Goal: Navigation & Orientation: Find specific page/section

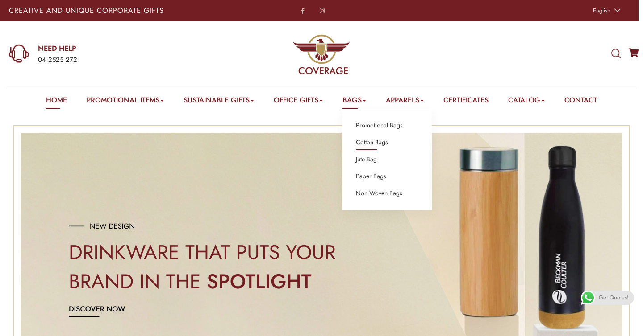
click at [373, 142] on link "Cotton Bags" at bounding box center [372, 143] width 32 height 12
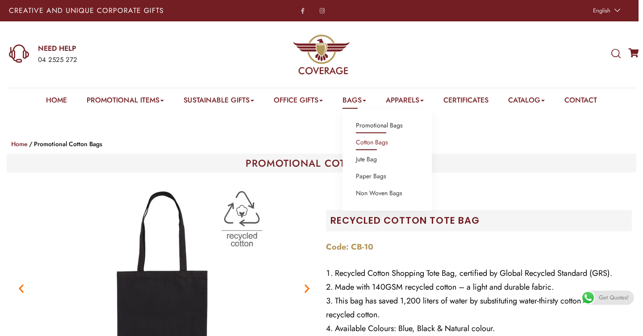
click at [367, 124] on link "Promotional Bags" at bounding box center [379, 126] width 47 height 12
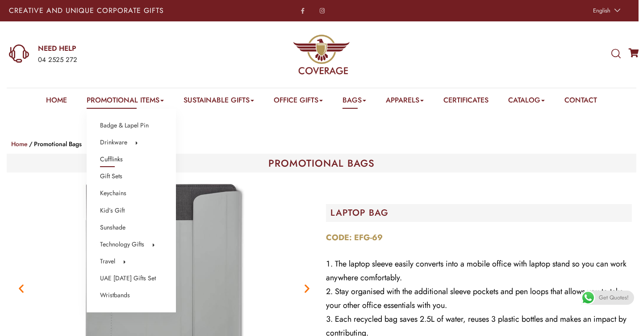
click at [112, 161] on link "Cufflinks" at bounding box center [111, 160] width 23 height 12
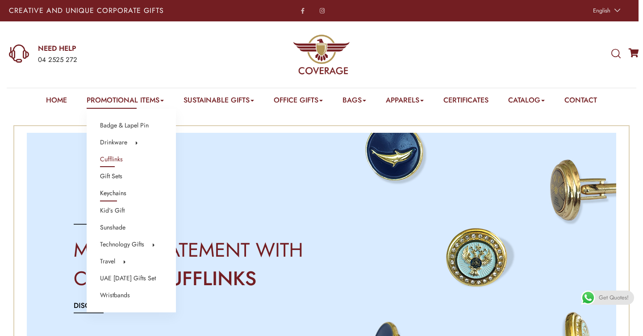
click at [110, 195] on link "Keychains" at bounding box center [113, 194] width 26 height 12
